Goal: Information Seeking & Learning: Learn about a topic

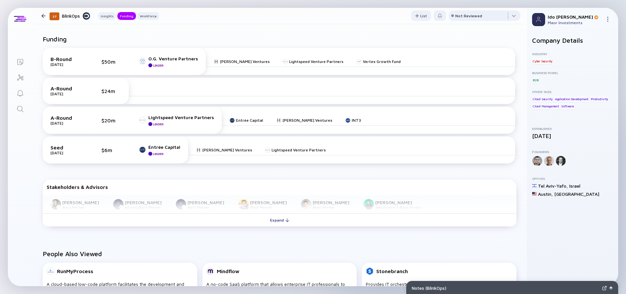
scroll to position [216, 0]
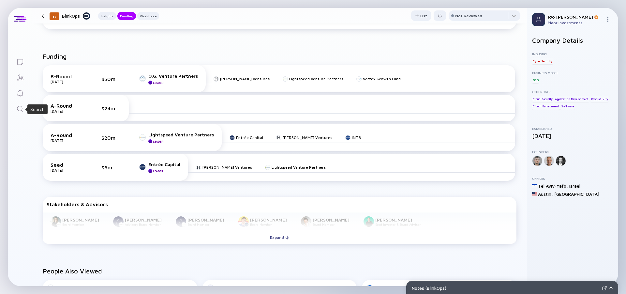
click at [18, 107] on icon "Search" at bounding box center [20, 109] width 6 height 6
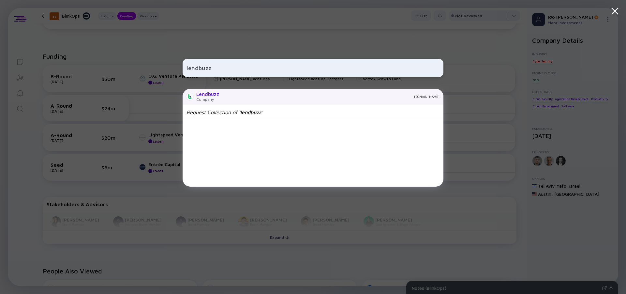
type input "lendbuzz"
click at [215, 96] on div "Lendbuzz" at bounding box center [207, 94] width 23 height 6
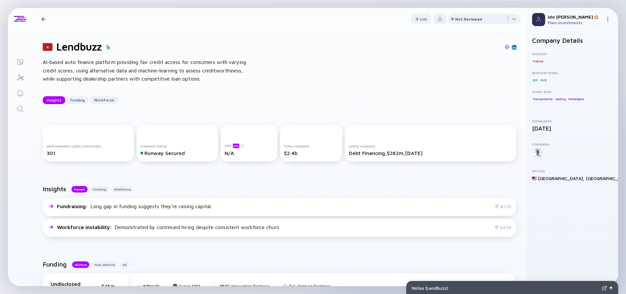
click at [215, 74] on div "AI-based auto finance platform providing fair credit access for consumers with …" at bounding box center [147, 70] width 209 height 25
click at [198, 71] on div "AI-based auto finance platform providing fair credit access for consumers with …" at bounding box center [147, 70] width 209 height 25
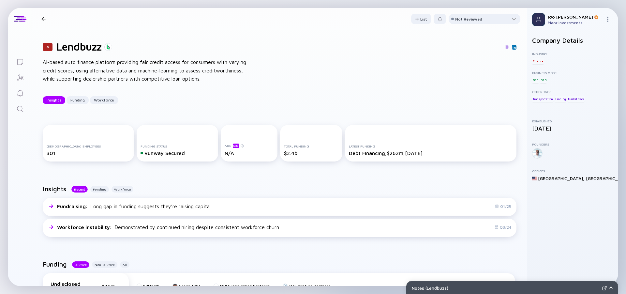
click at [198, 71] on div "AI-based auto finance platform providing fair credit access for consumers with …" at bounding box center [147, 70] width 209 height 25
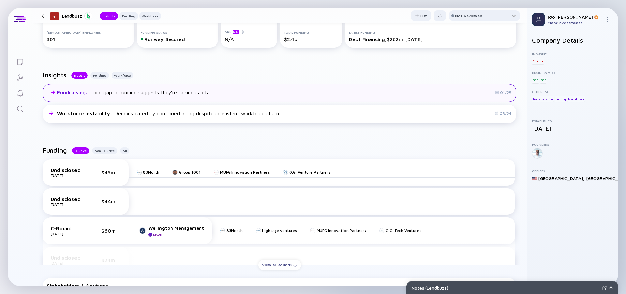
scroll to position [117, 0]
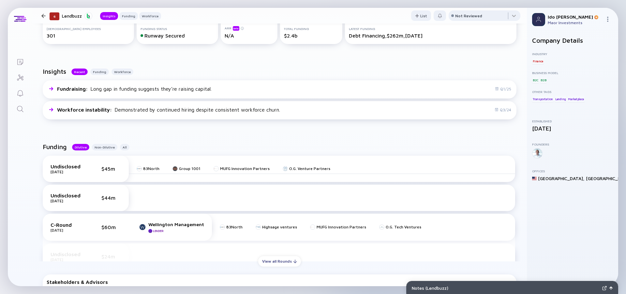
click at [255, 134] on div "Funding Dilutive Non-Dilutive All Undisclosed Oct 2023 $45m 83North Group 1001 …" at bounding box center [279, 233] width 494 height 202
click at [243, 133] on div "Funding Dilutive Non-Dilutive All Undisclosed Oct 2023 $45m 83North Group 1001 …" at bounding box center [279, 233] width 494 height 202
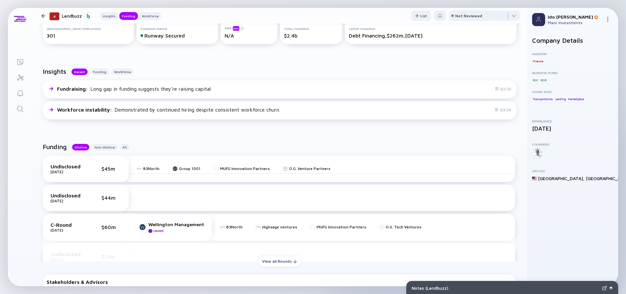
scroll to position [176, 0]
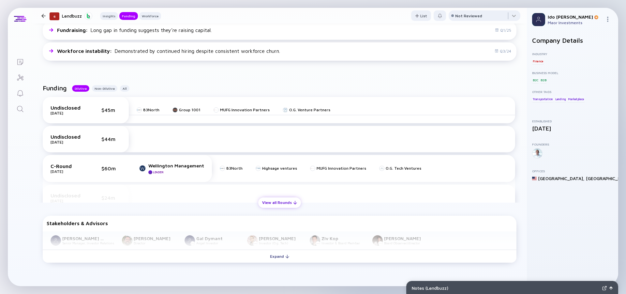
click at [282, 203] on div "View all Rounds" at bounding box center [279, 202] width 43 height 10
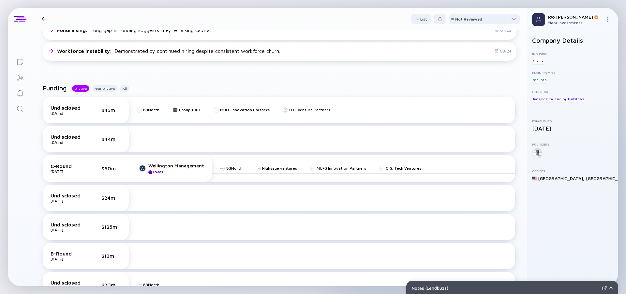
scroll to position [0, 0]
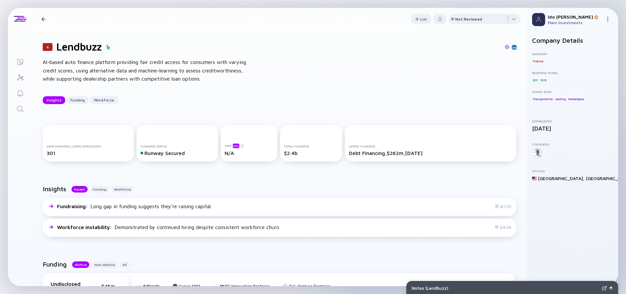
click at [23, 112] on icon "Search" at bounding box center [20, 109] width 8 height 8
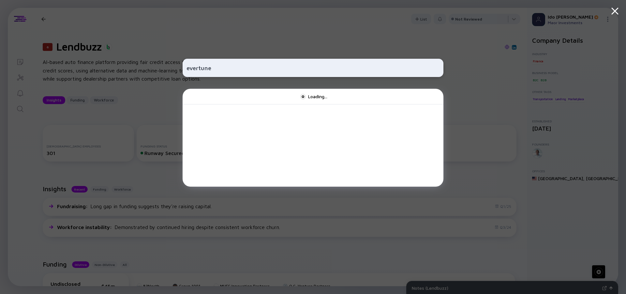
type input "evertune"
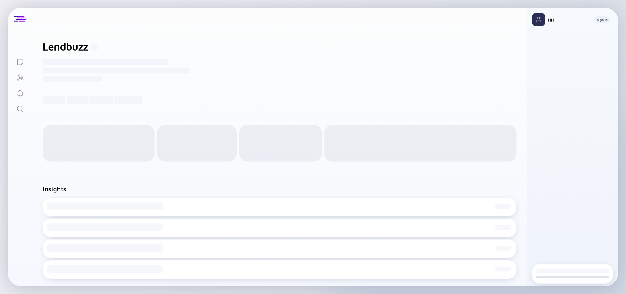
click at [23, 109] on icon "Search" at bounding box center [20, 109] width 8 height 8
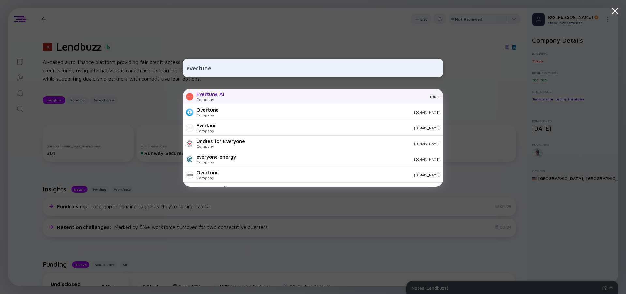
type input "evertune"
click at [222, 93] on div "Evertune AI" at bounding box center [210, 94] width 28 height 6
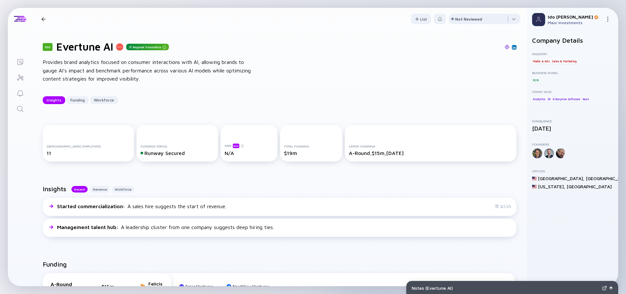
click at [104, 60] on div "Provides brand analytics focused on consumer interactions with AI, allowing bra…" at bounding box center [147, 70] width 209 height 25
click at [87, 61] on div "Provides brand analytics focused on consumer interactions with AI, allowing bra…" at bounding box center [147, 70] width 209 height 25
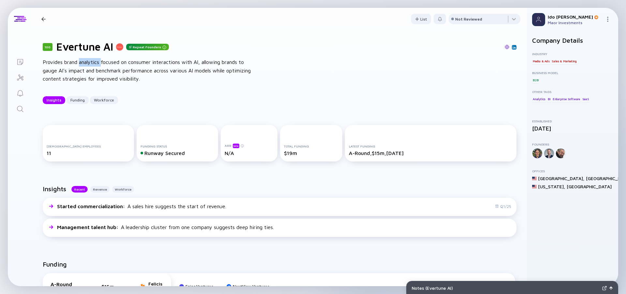
click at [87, 61] on div "Provides brand analytics focused on consumer interactions with AI, allowing bra…" at bounding box center [147, 70] width 209 height 25
click at [72, 61] on div "Provides brand analytics focused on consumer interactions with AI, allowing bra…" at bounding box center [147, 70] width 209 height 25
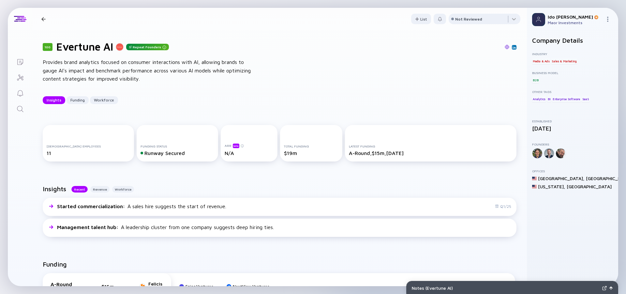
click at [72, 61] on div "Provides brand analytics focused on consumer interactions with AI, allowing bra…" at bounding box center [147, 70] width 209 height 25
click at [69, 72] on div "Provides brand analytics focused on consumer interactions with AI, allowing bra…" at bounding box center [147, 70] width 209 height 25
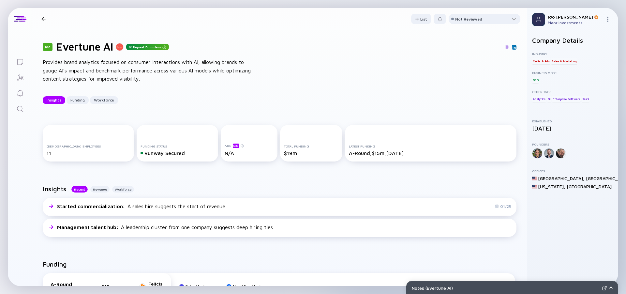
click at [69, 72] on div "Provides brand analytics focused on consumer interactions with AI, allowing bra…" at bounding box center [147, 70] width 209 height 25
click at [76, 70] on div "Provides brand analytics focused on consumer interactions with AI, allowing bra…" at bounding box center [147, 70] width 209 height 25
click at [67, 70] on div "Provides brand analytics focused on consumer interactions with AI, allowing bra…" at bounding box center [147, 70] width 209 height 25
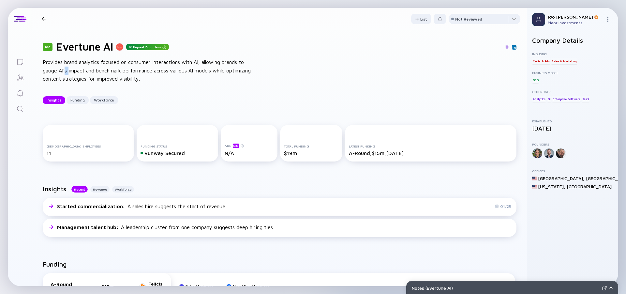
click at [67, 70] on div "Provides brand analytics focused on consumer interactions with AI, allowing bra…" at bounding box center [147, 70] width 209 height 25
click at [79, 70] on div "Provides brand analytics focused on consumer interactions with AI, allowing bra…" at bounding box center [147, 70] width 209 height 25
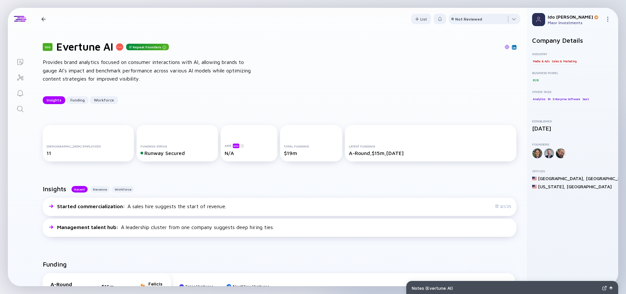
click at [79, 70] on div "Provides brand analytics focused on consumer interactions with AI, allowing bra…" at bounding box center [147, 70] width 209 height 25
click at [69, 67] on div "Provides brand analytics focused on consumer interactions with AI, allowing bra…" at bounding box center [147, 70] width 209 height 25
click at [82, 68] on div "Provides brand analytics focused on consumer interactions with AI, allowing bra…" at bounding box center [147, 70] width 209 height 25
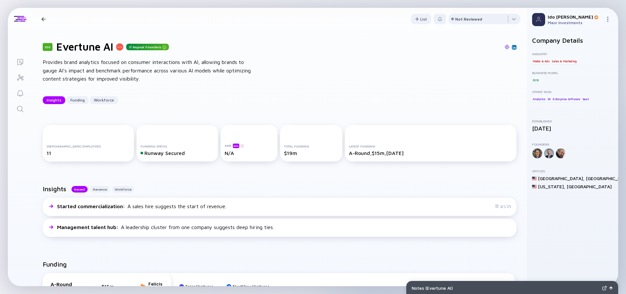
click at [82, 68] on div "Provides brand analytics focused on consumer interactions with AI, allowing bra…" at bounding box center [147, 70] width 209 height 25
click at [74, 68] on div "Provides brand analytics focused on consumer interactions with AI, allowing bra…" at bounding box center [147, 70] width 209 height 25
click at [505, 49] on link at bounding box center [507, 47] width 5 height 6
click at [20, 110] on icon "Search" at bounding box center [20, 109] width 8 height 8
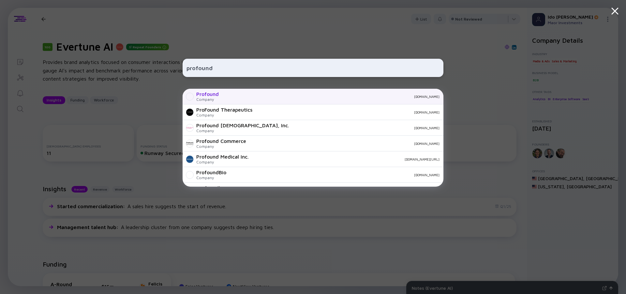
type input "profound"
click at [216, 93] on div "Profound" at bounding box center [207, 94] width 22 height 6
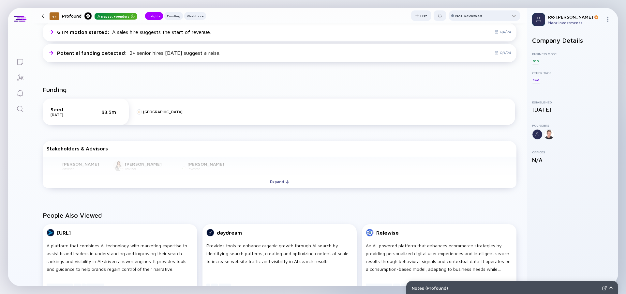
scroll to position [205, 0]
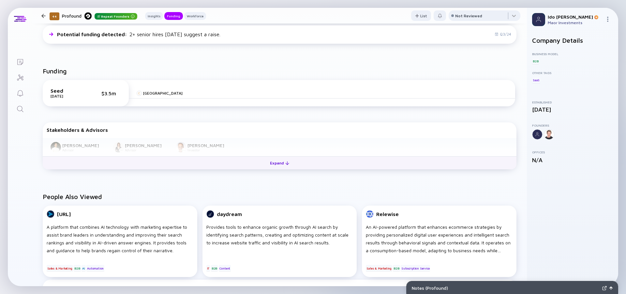
click at [269, 162] on div "Expand" at bounding box center [279, 163] width 27 height 10
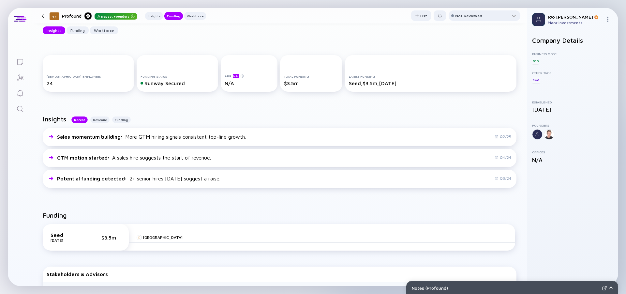
scroll to position [0, 0]
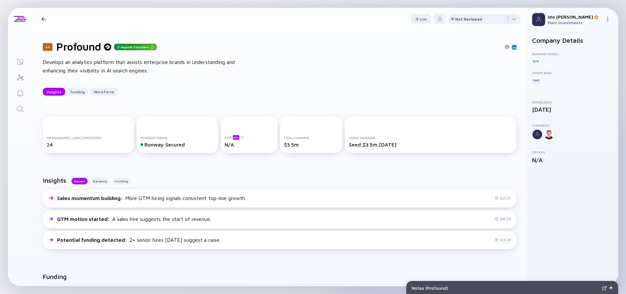
click at [505, 48] on img at bounding box center [507, 47] width 5 height 5
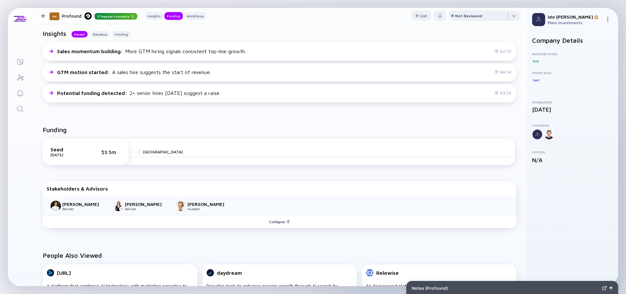
scroll to position [235, 0]
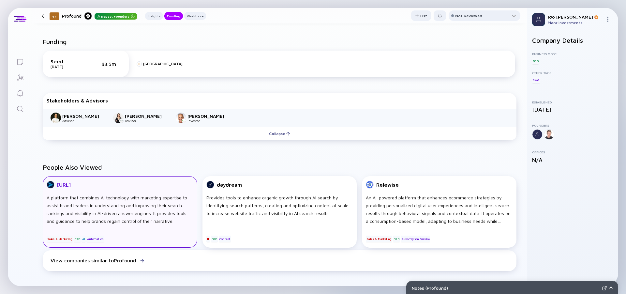
click at [143, 206] on div "A platform that combines AI technology with marketing expertise to assist brand…" at bounding box center [120, 209] width 147 height 31
